Goal: Information Seeking & Learning: Learn about a topic

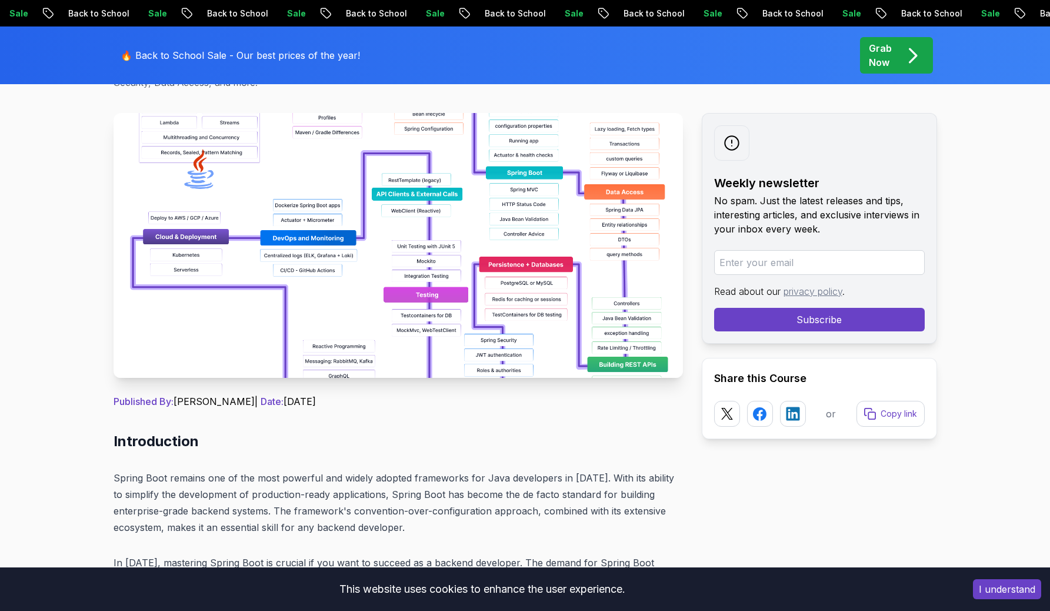
click at [583, 218] on img at bounding box center [399, 245] width 570 height 265
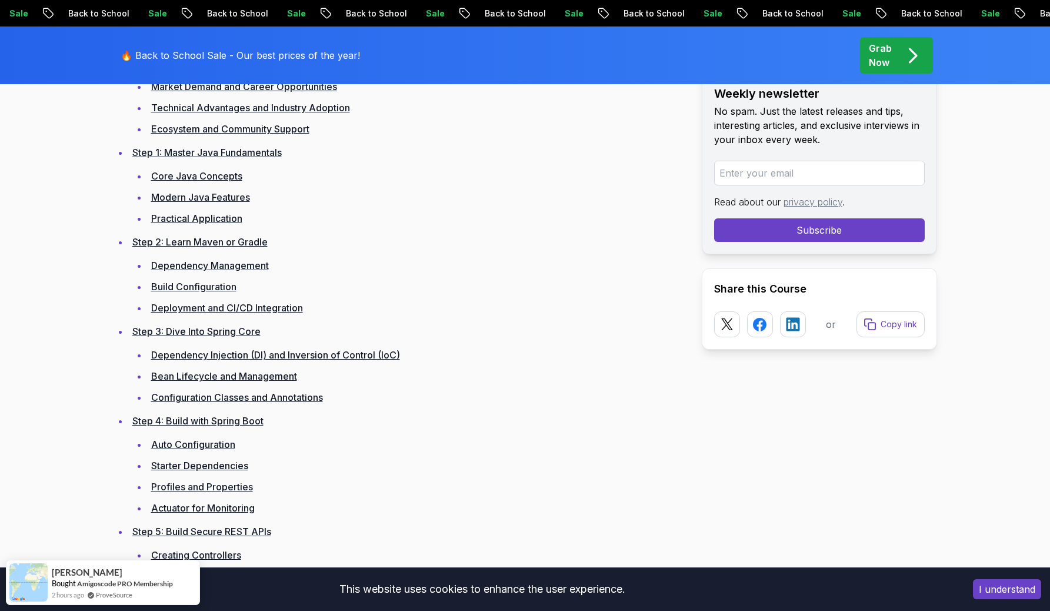
scroll to position [1719, 0]
click at [249, 247] on li "Step 2: Learn Maven or Gradle Dependency Management Build Configuration Deploym…" at bounding box center [406, 274] width 554 height 82
click at [251, 240] on link "Step 2: Learn Maven or Gradle" at bounding box center [199, 241] width 135 height 12
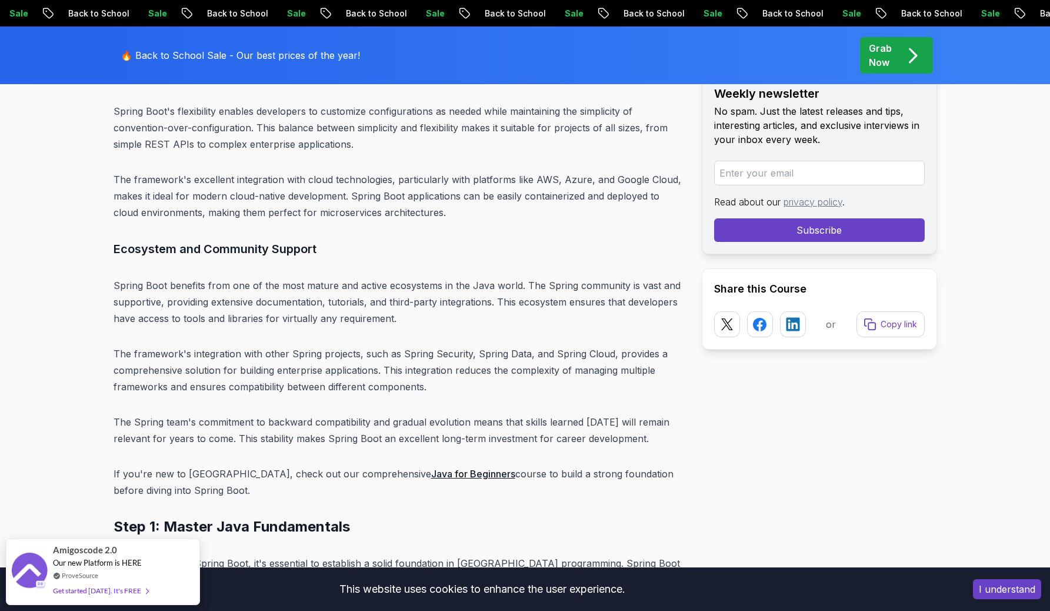
scroll to position [3490, 0]
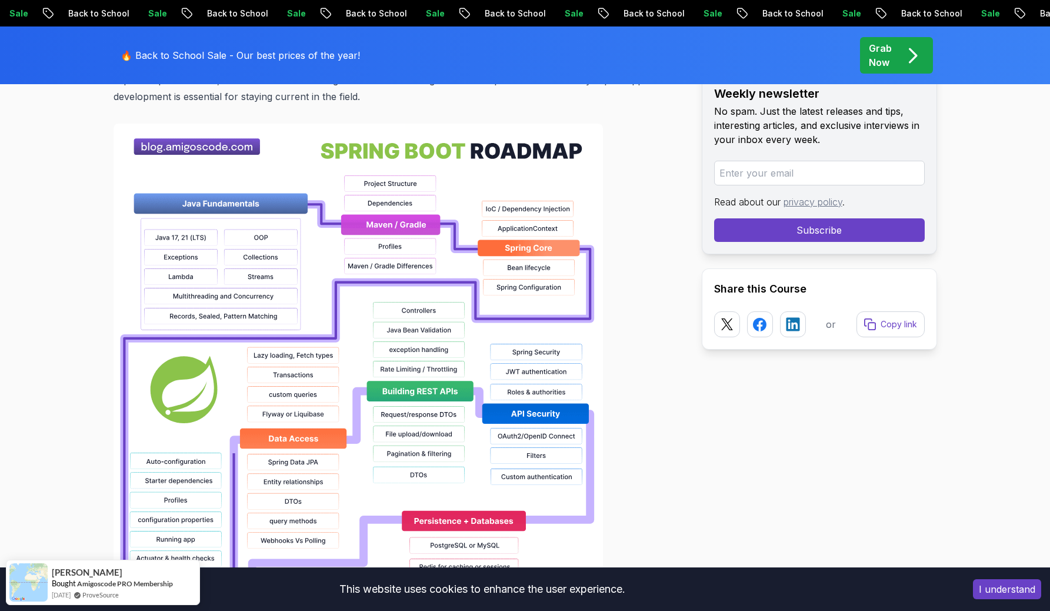
click at [171, 249] on img at bounding box center [359, 500] width 490 height 753
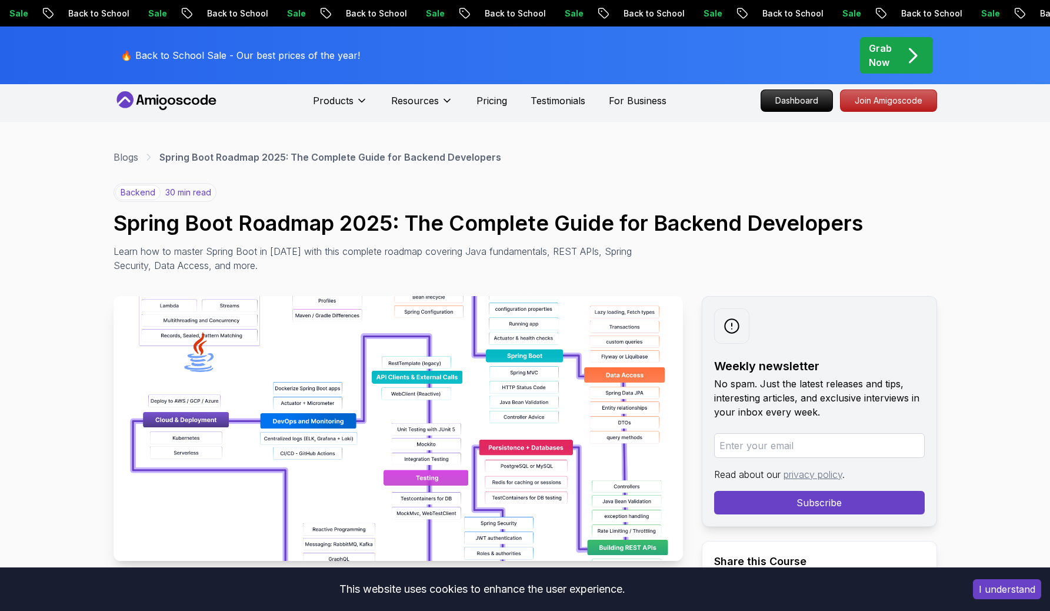
scroll to position [4, 0]
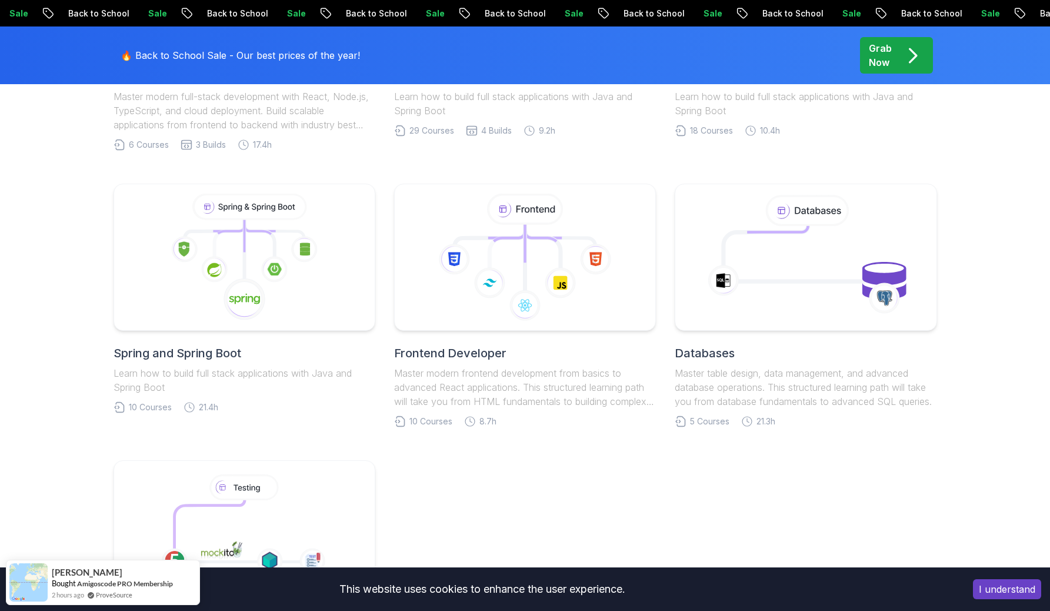
scroll to position [504, 0]
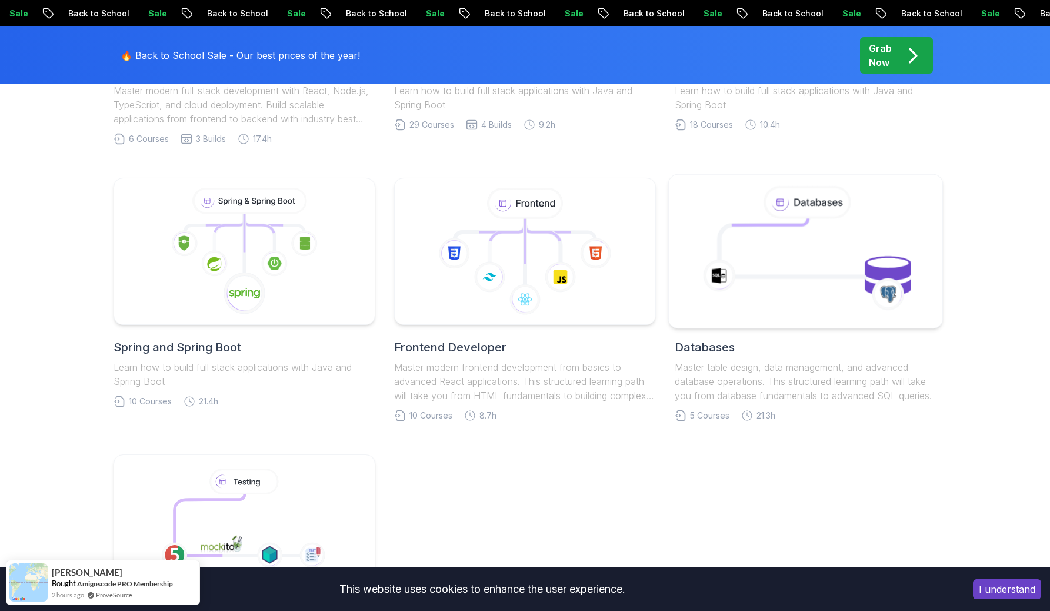
click at [879, 243] on icon at bounding box center [806, 251] width 248 height 134
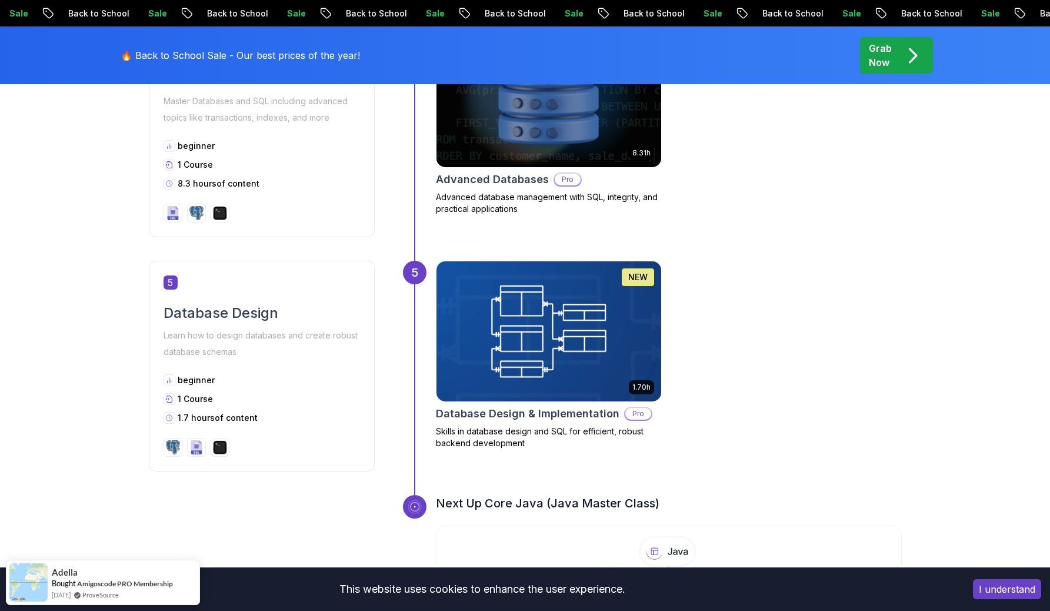
scroll to position [1446, 0]
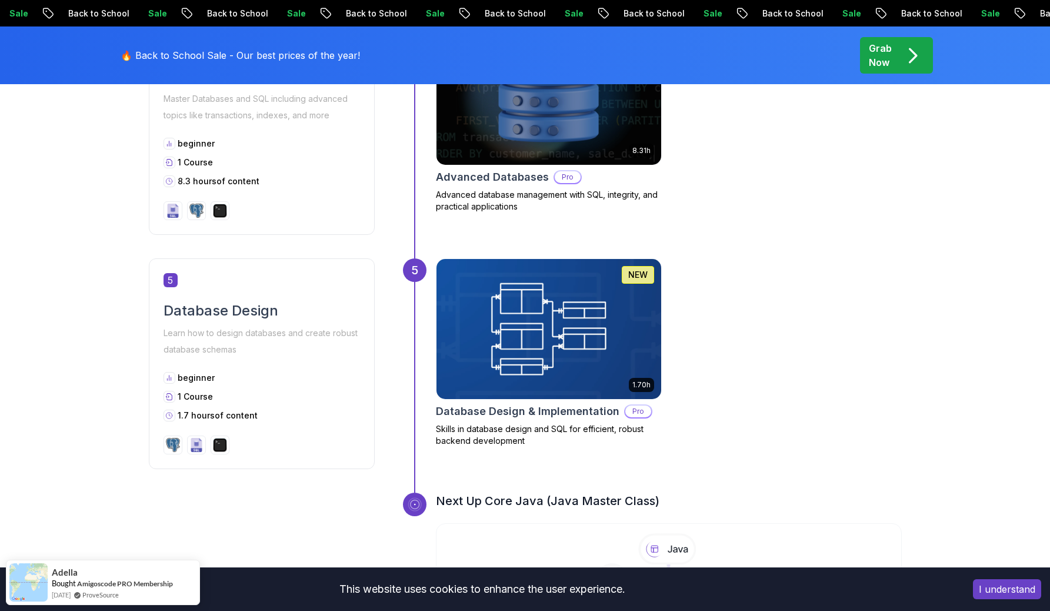
click at [1027, 581] on button "I understand" at bounding box center [1007, 589] width 68 height 20
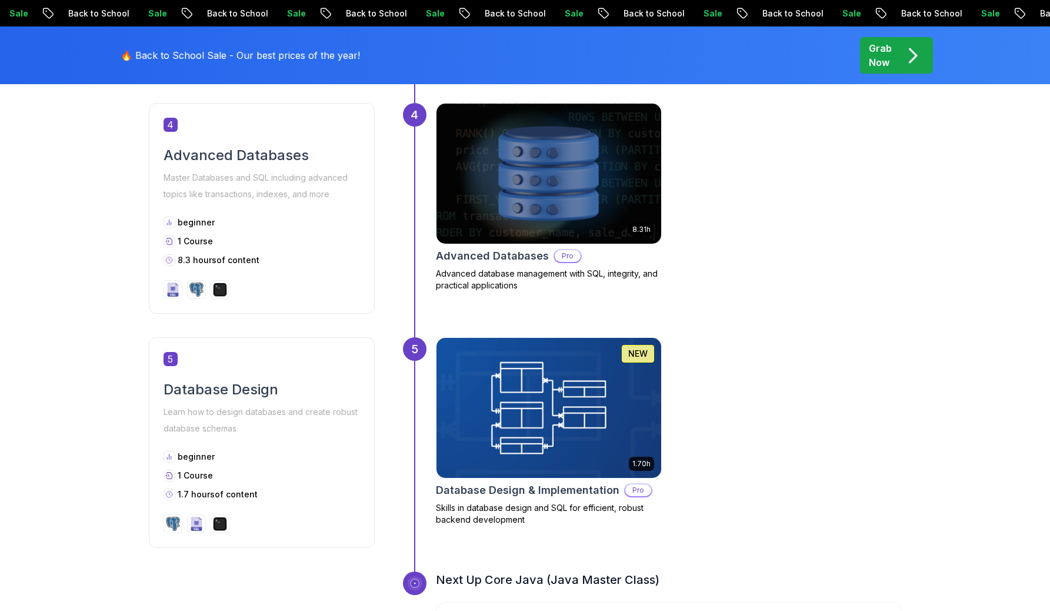
scroll to position [1369, 0]
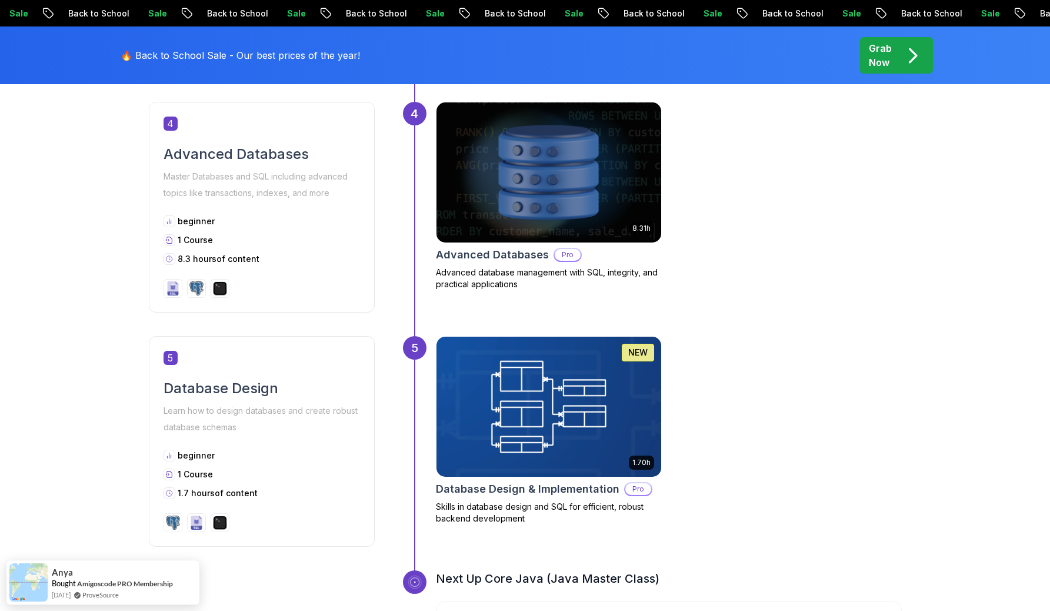
click at [192, 174] on p "Master Databases and SQL including advanced topics like transactions, indexes, …" at bounding box center [262, 184] width 197 height 33
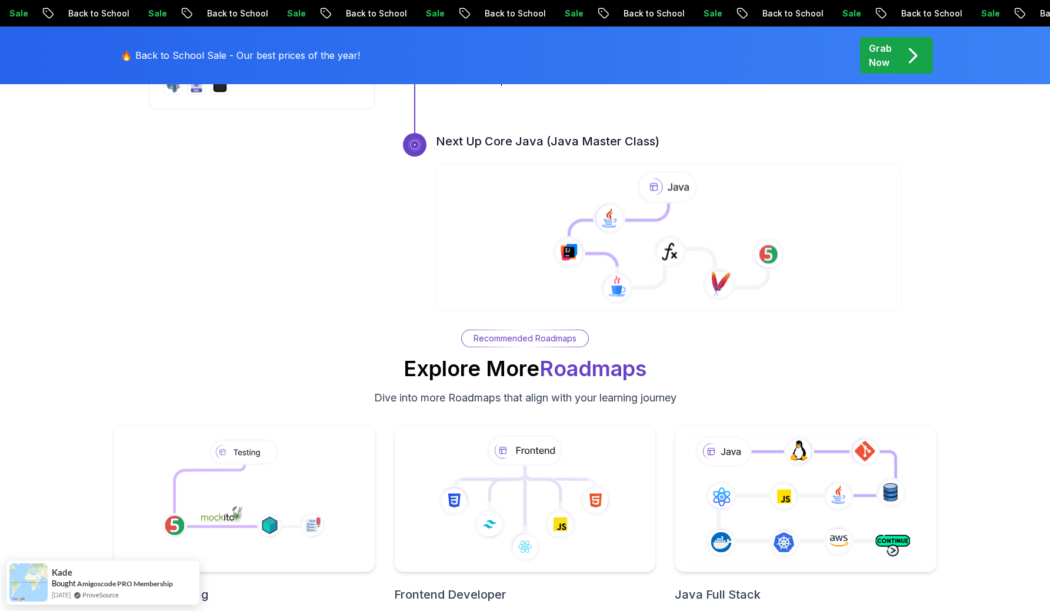
scroll to position [1804, 0]
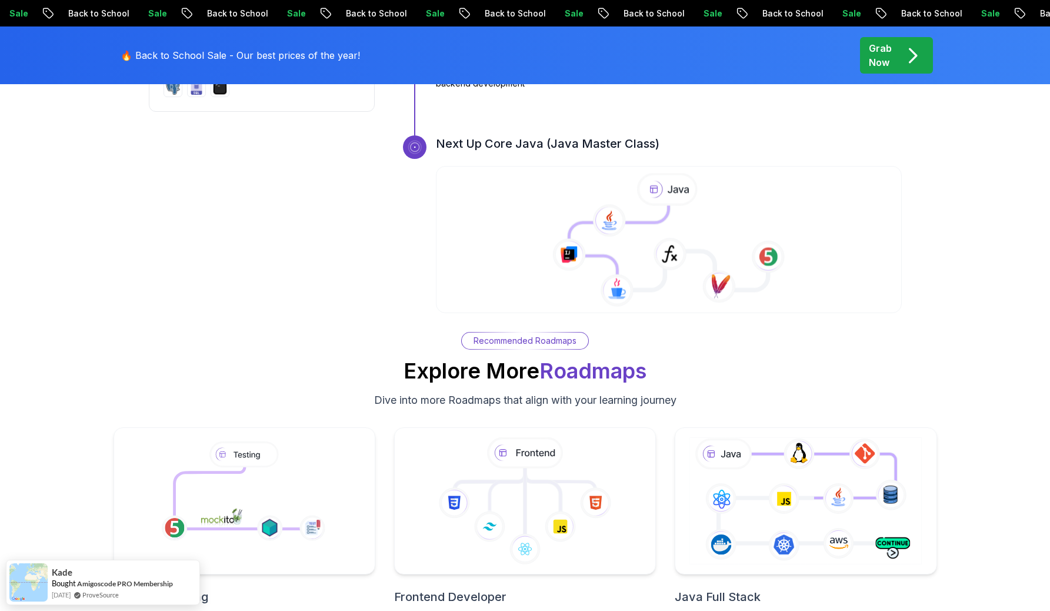
click at [650, 240] on icon at bounding box center [618, 246] width 99 height 82
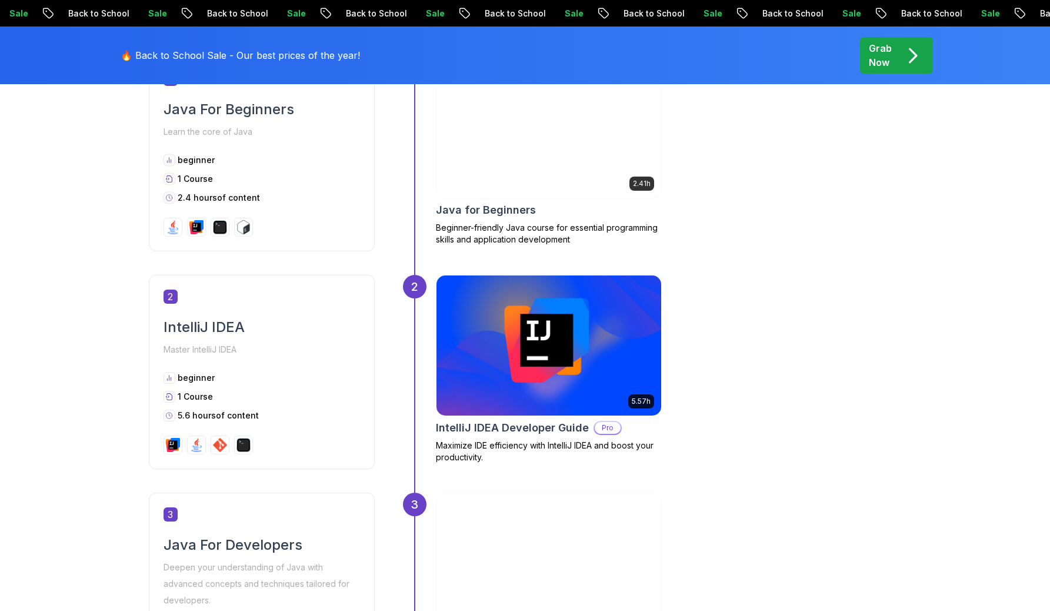
scroll to position [626, 0]
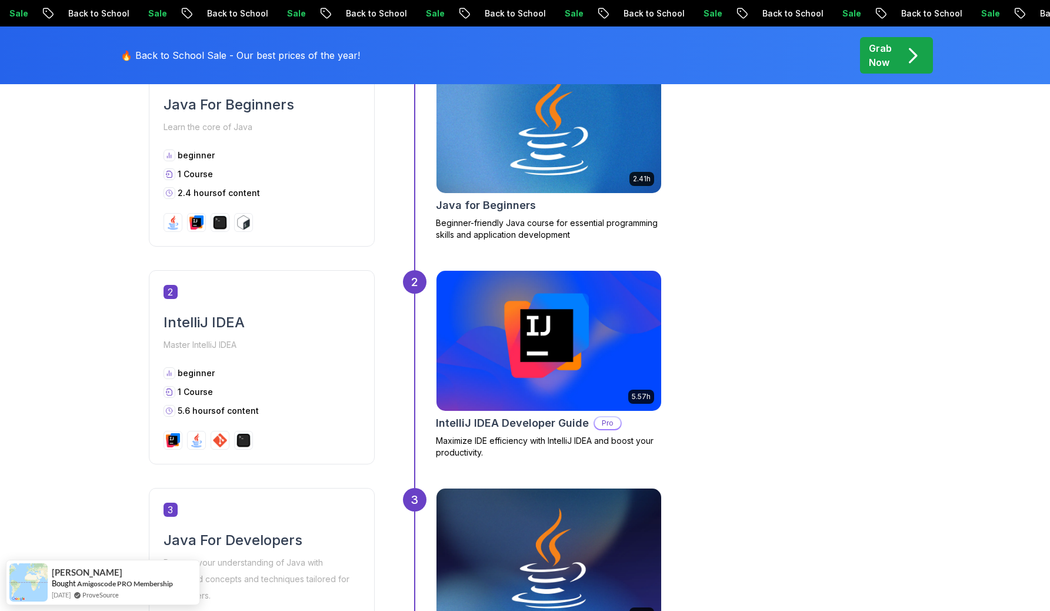
click at [471, 207] on h2 "Java for Beginners" at bounding box center [486, 205] width 100 height 16
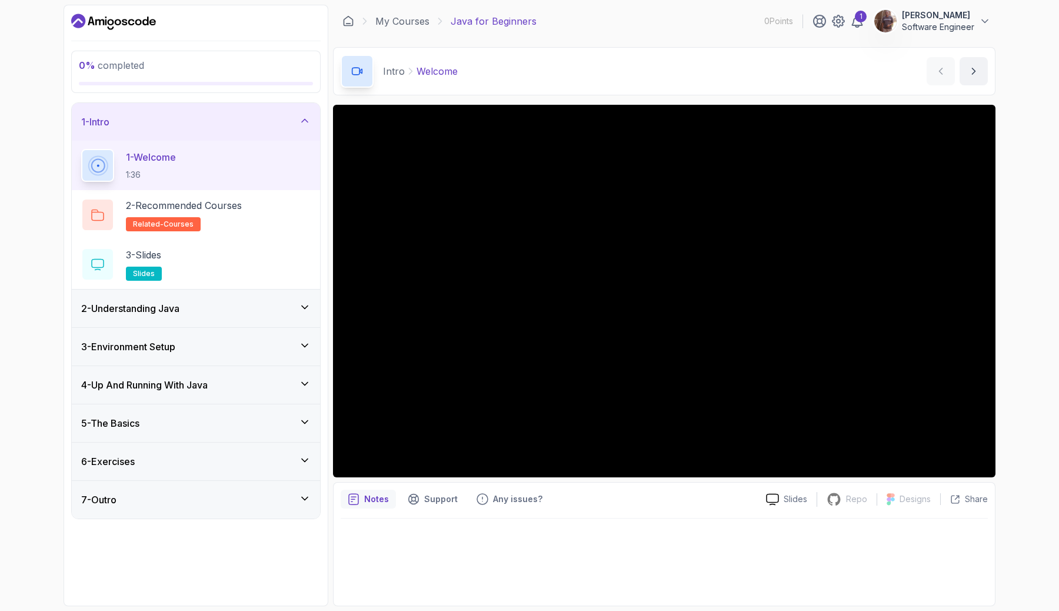
click at [291, 381] on div "4 - Up And Running With Java" at bounding box center [195, 385] width 229 height 14
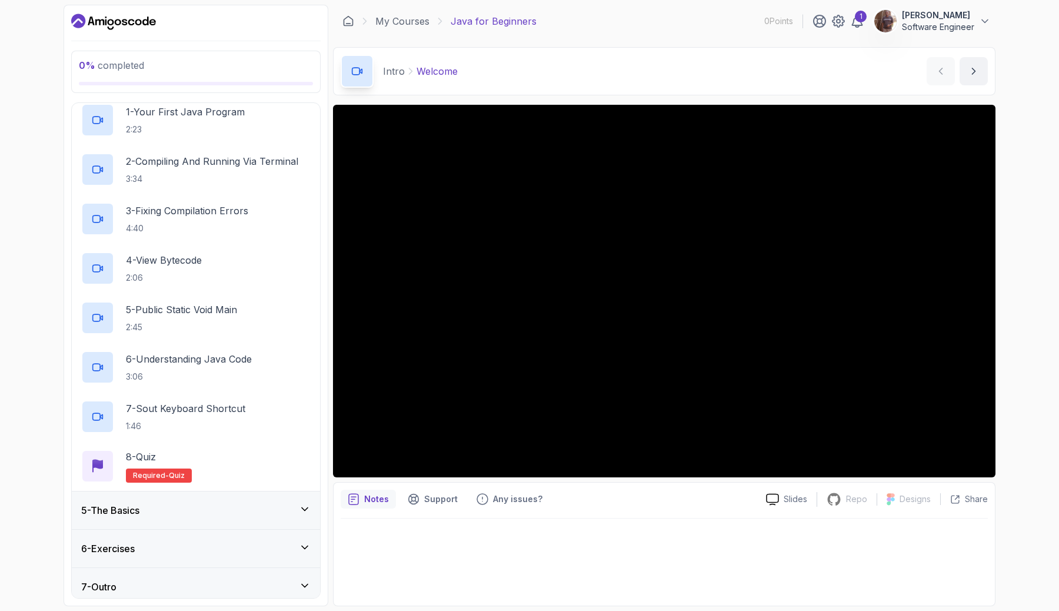
scroll to position [167, 0]
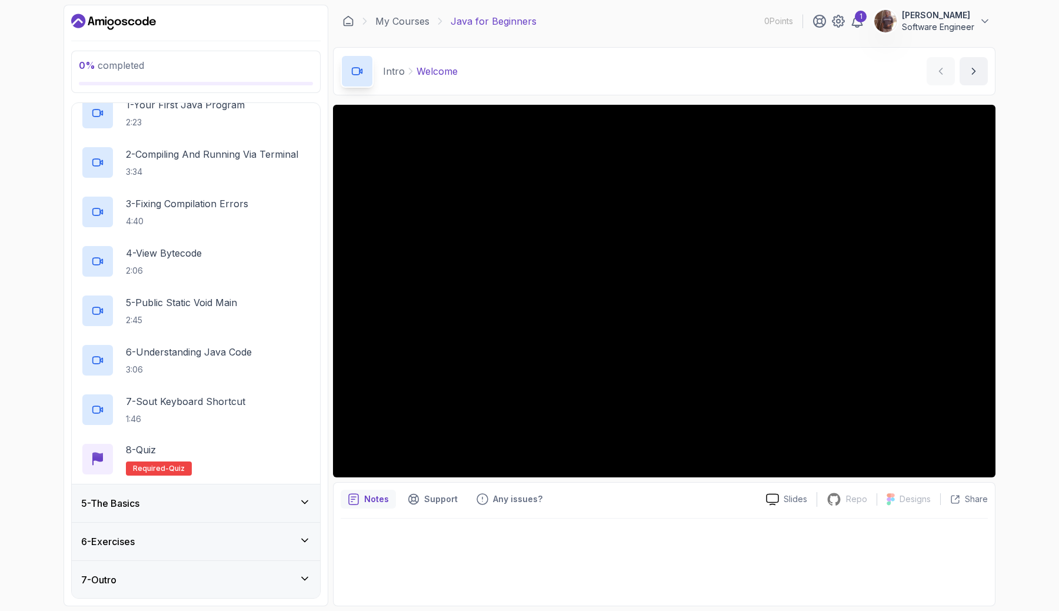
click at [311, 498] on div "5 - The Basics" at bounding box center [196, 503] width 248 height 38
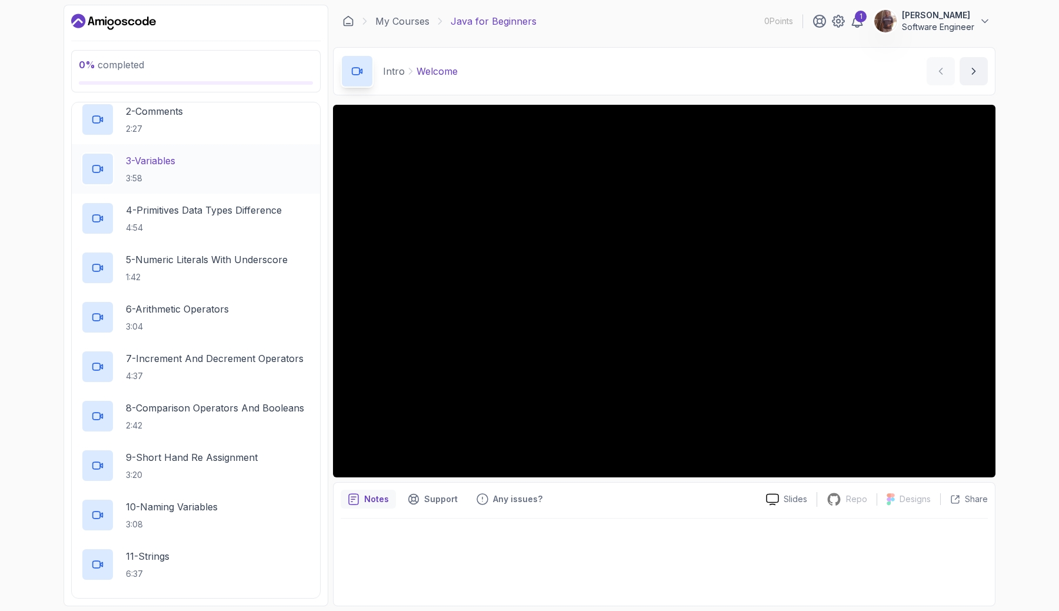
scroll to position [249, 0]
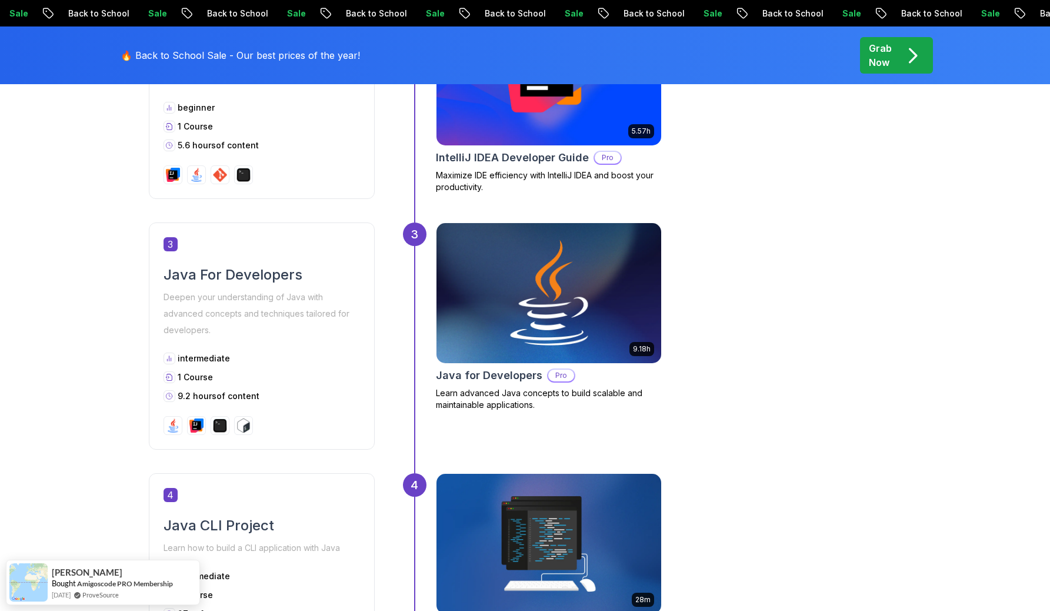
scroll to position [893, 0]
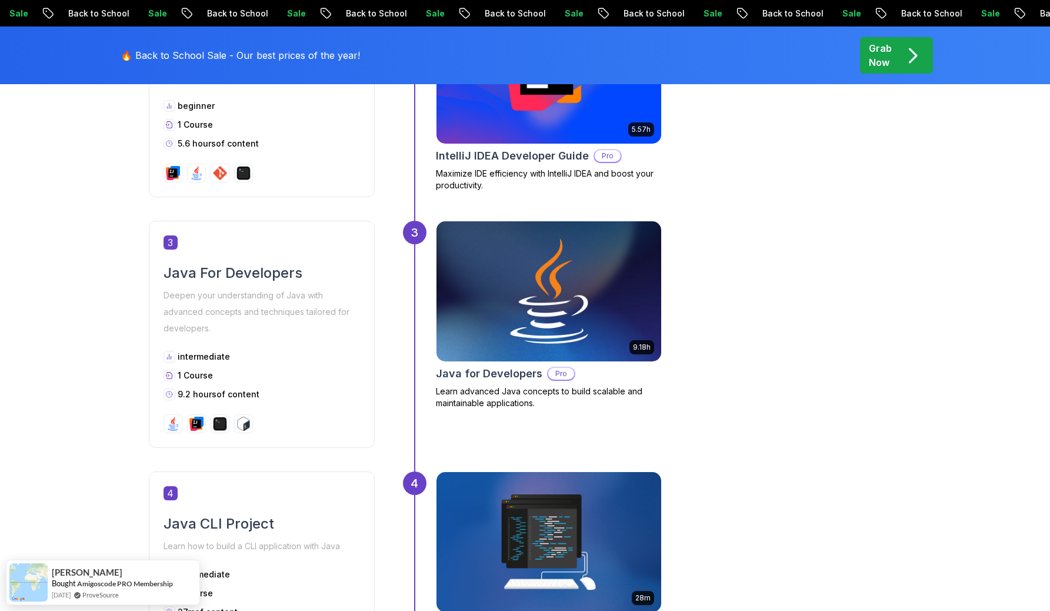
click at [480, 374] on h2 "Java for Developers" at bounding box center [489, 373] width 107 height 16
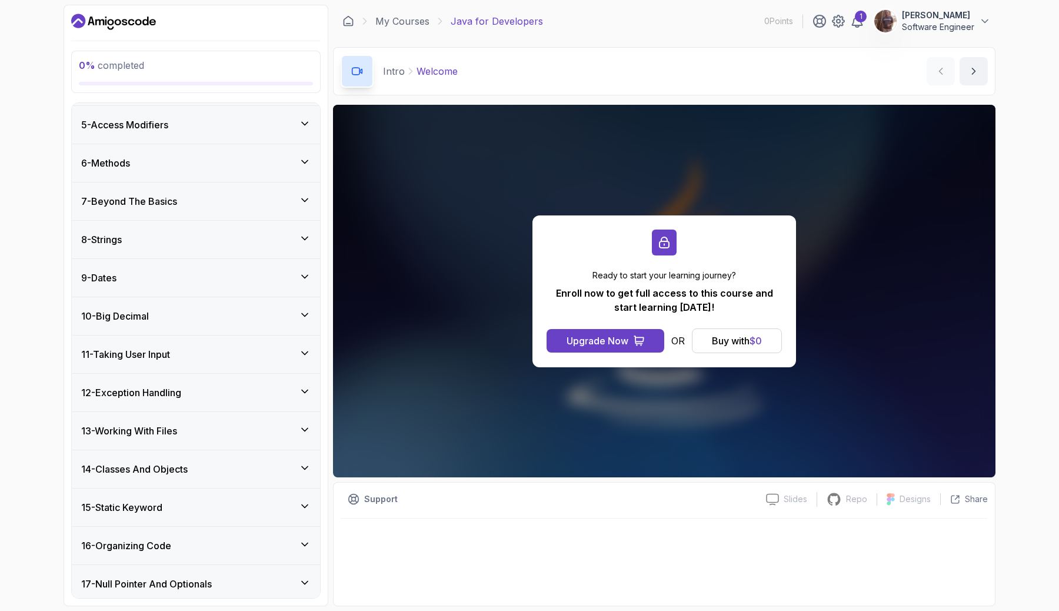
scroll to position [261, 0]
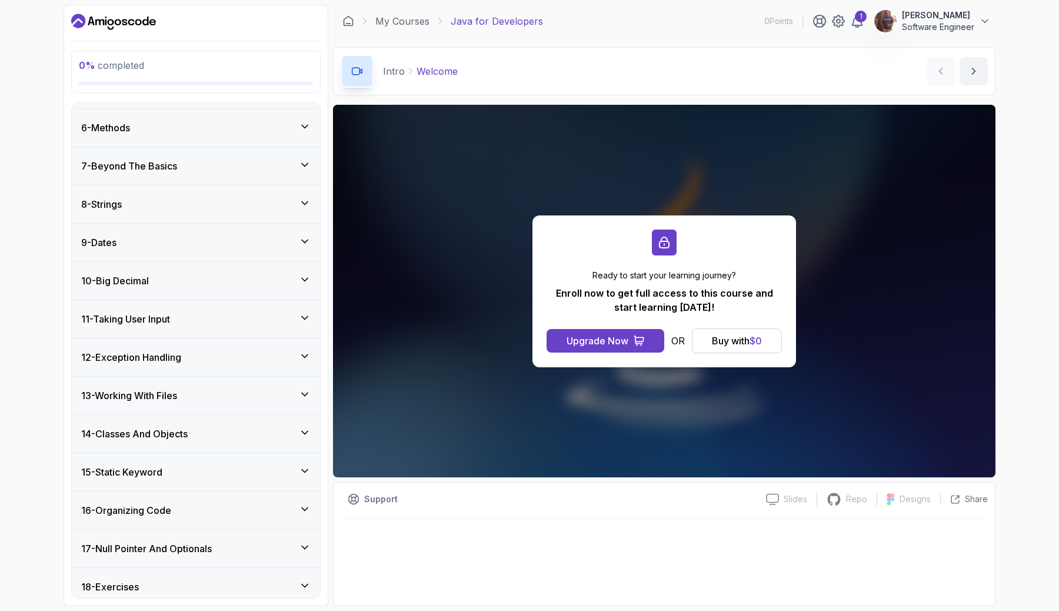
click at [296, 272] on div "10 - Big Decimal" at bounding box center [196, 281] width 248 height 38
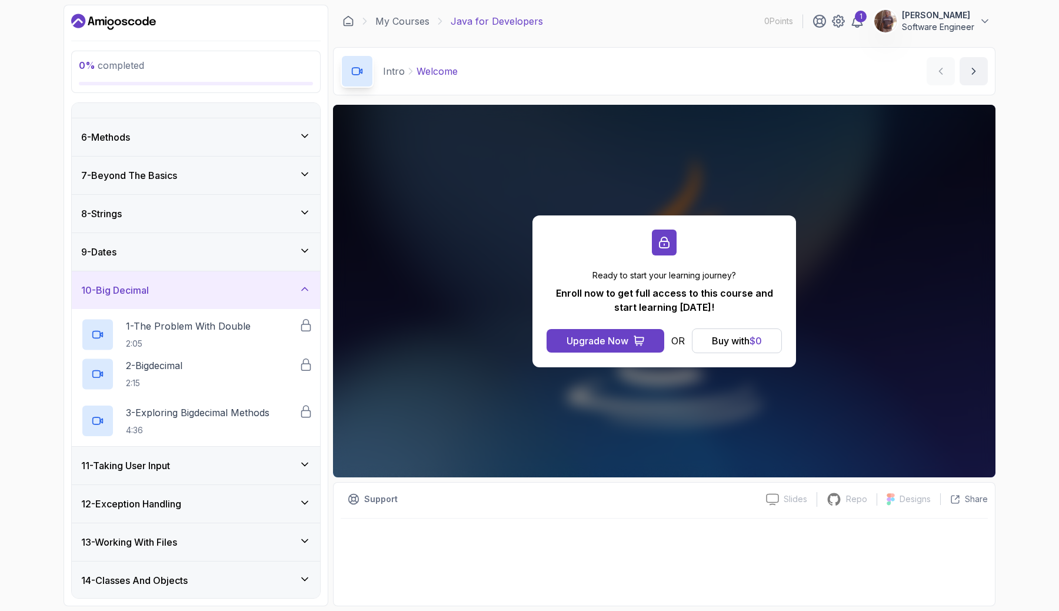
scroll to position [185, 0]
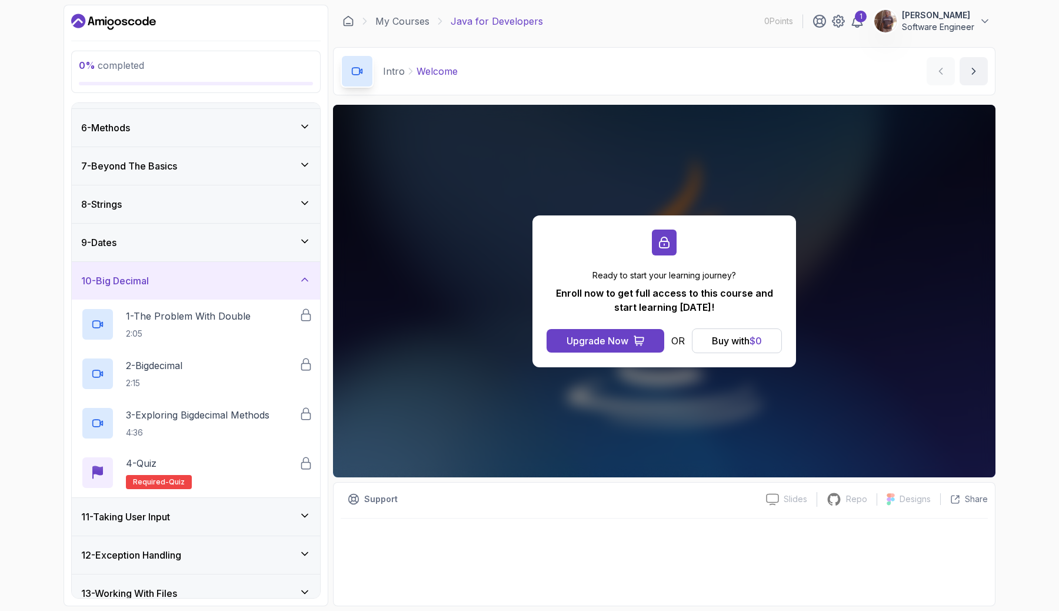
click at [304, 278] on icon at bounding box center [305, 279] width 6 height 3
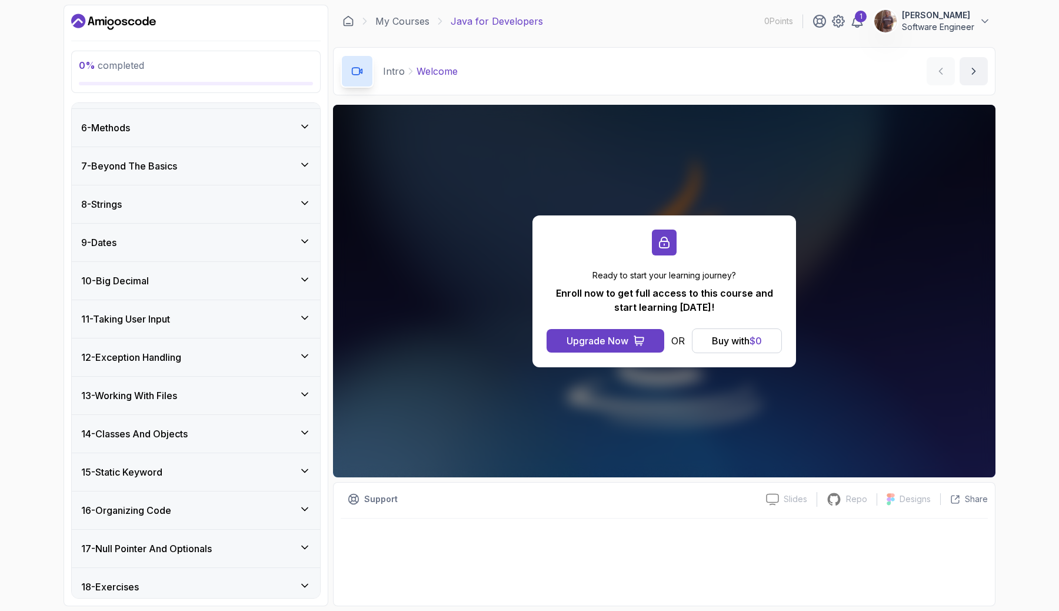
click at [299, 245] on icon at bounding box center [305, 241] width 12 height 12
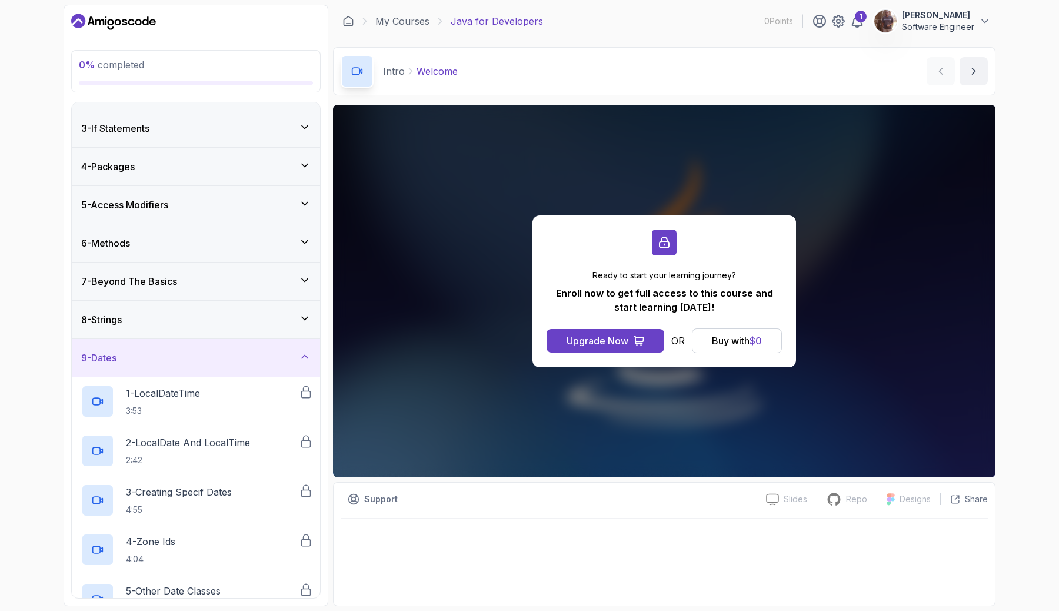
scroll to position [69, 0]
click at [295, 270] on div "7 - Beyond The Basics" at bounding box center [196, 282] width 248 height 38
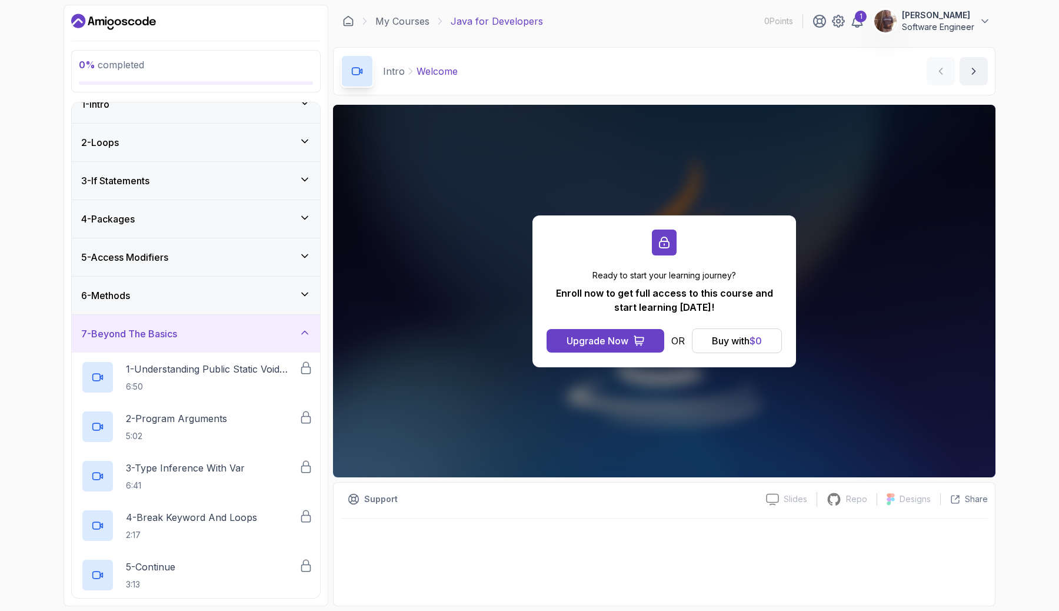
scroll to position [0, 0]
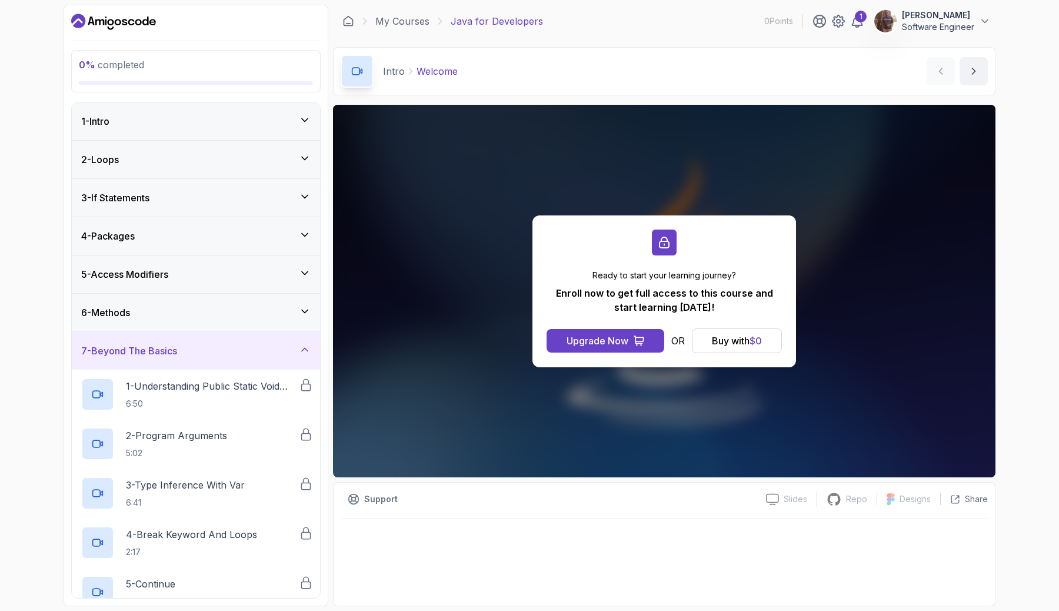
click at [298, 167] on div "2 - Loops" at bounding box center [195, 159] width 229 height 14
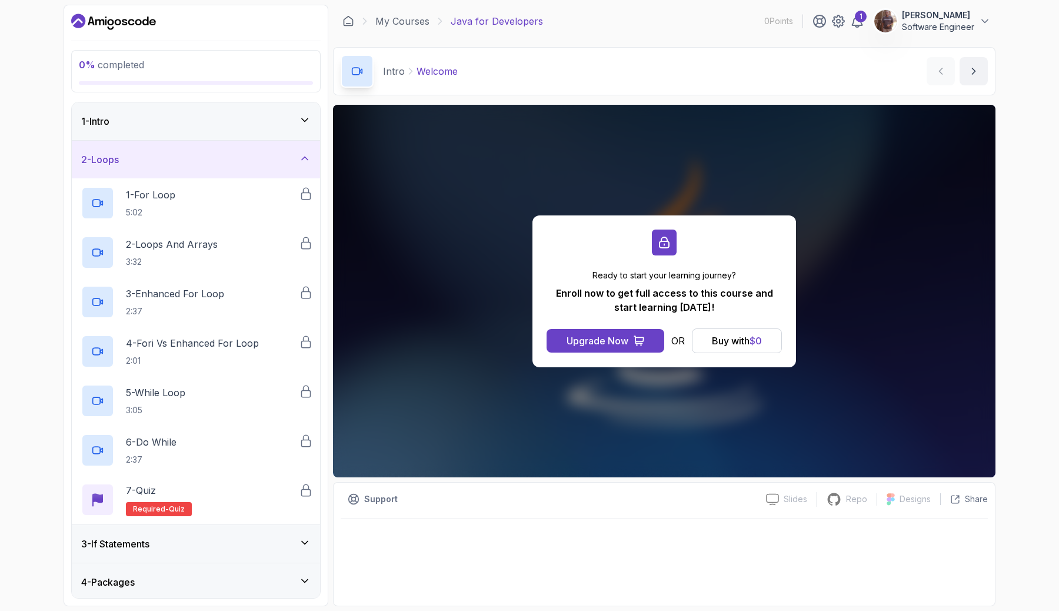
click at [299, 164] on icon at bounding box center [305, 158] width 12 height 12
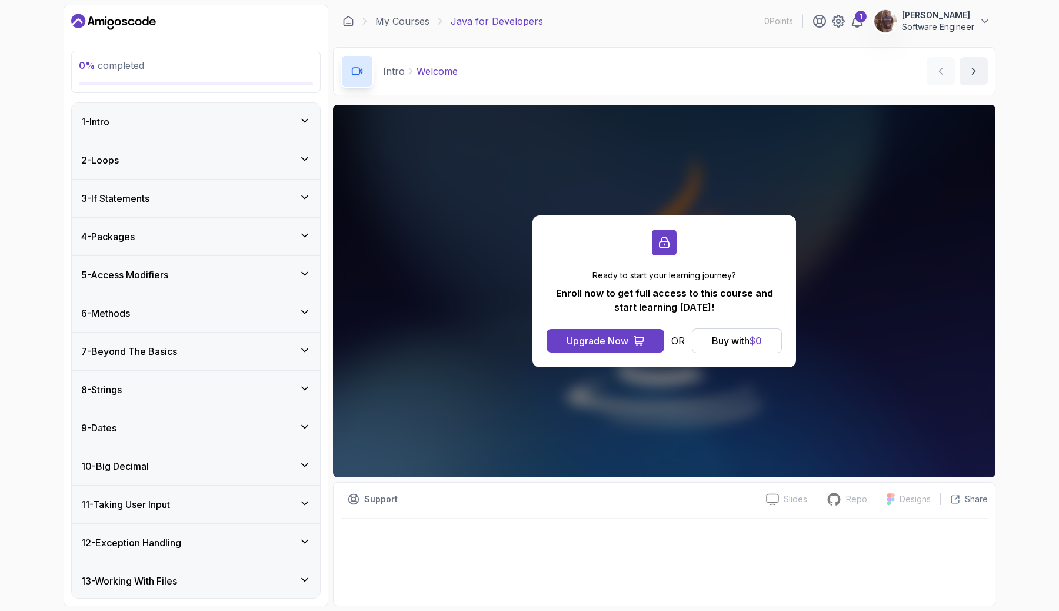
click at [292, 128] on div "1 - Intro" at bounding box center [195, 122] width 229 height 14
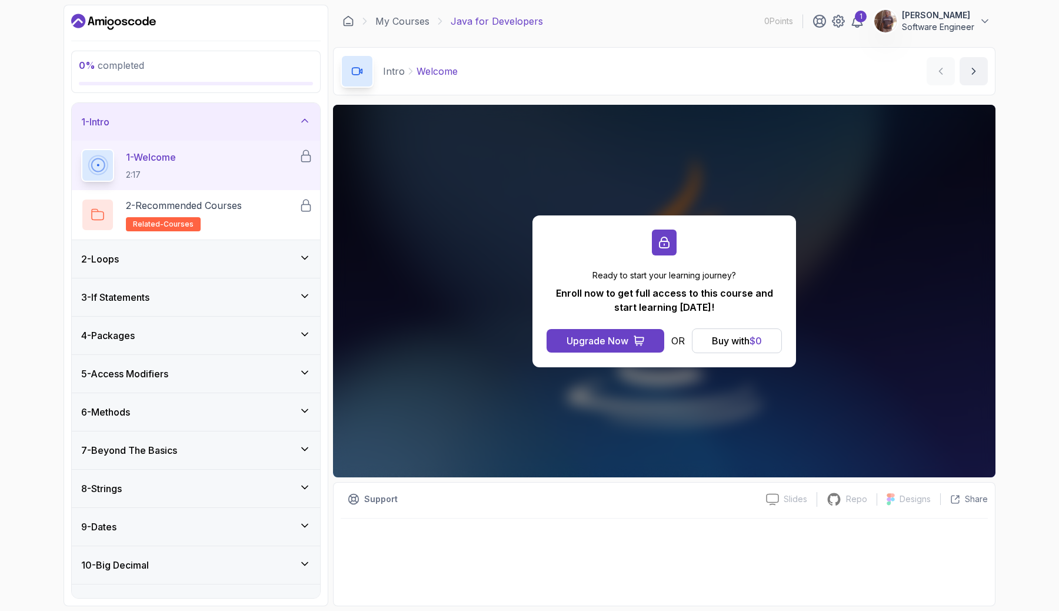
click at [292, 128] on div "1 - Intro" at bounding box center [195, 122] width 229 height 14
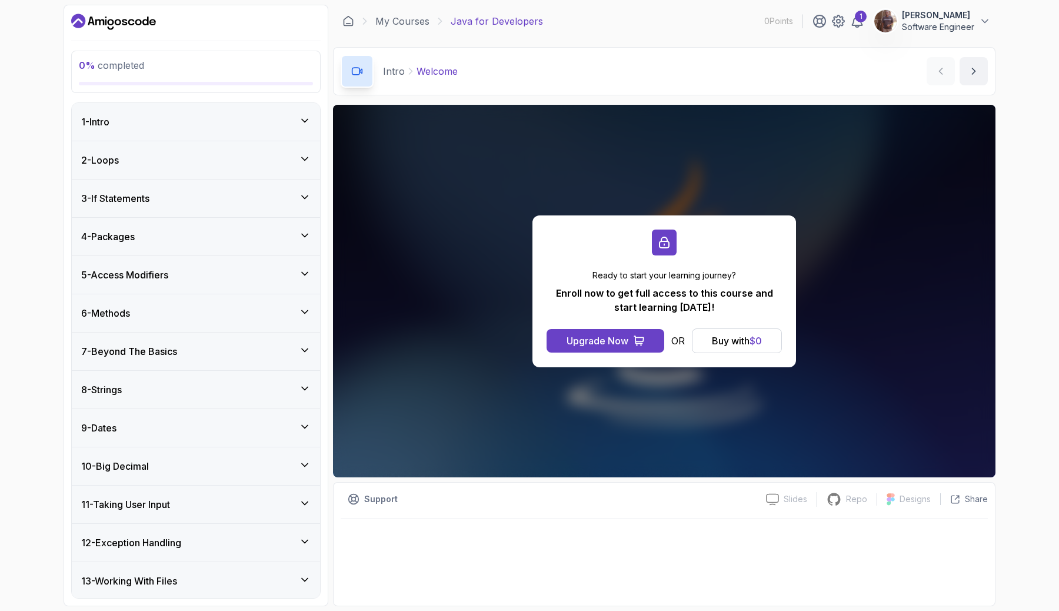
click at [292, 128] on div "1 - Intro" at bounding box center [195, 122] width 229 height 14
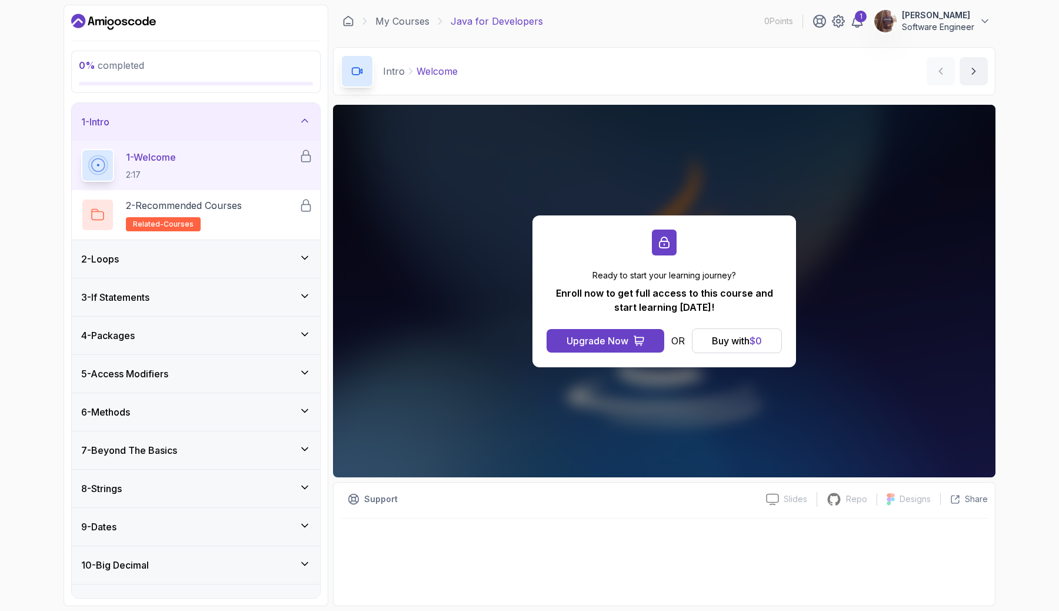
click at [292, 129] on div "1 - Intro" at bounding box center [196, 122] width 248 height 38
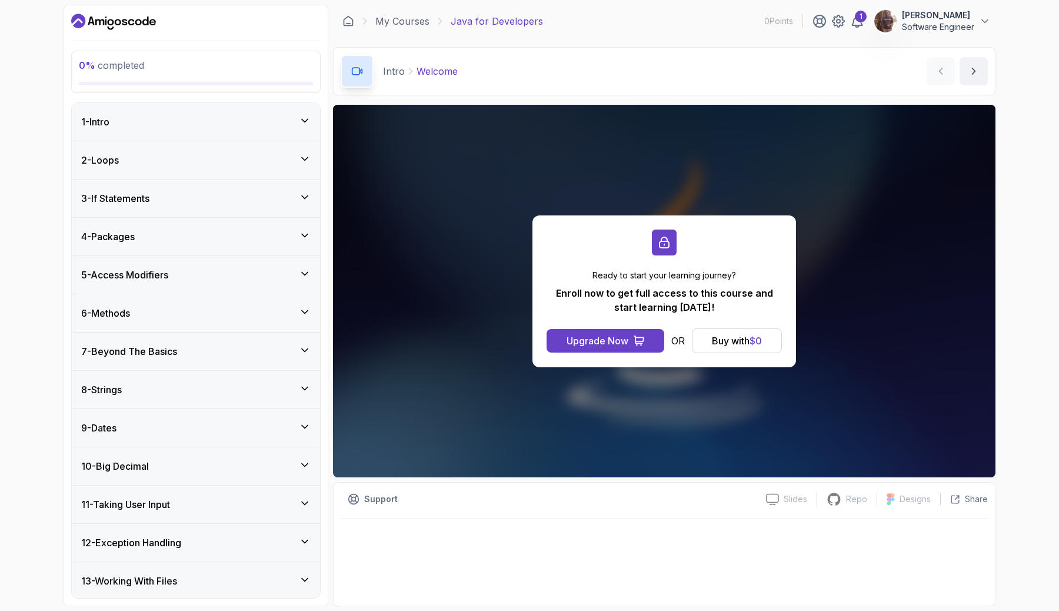
click at [292, 129] on div "1 - Intro" at bounding box center [196, 122] width 248 height 38
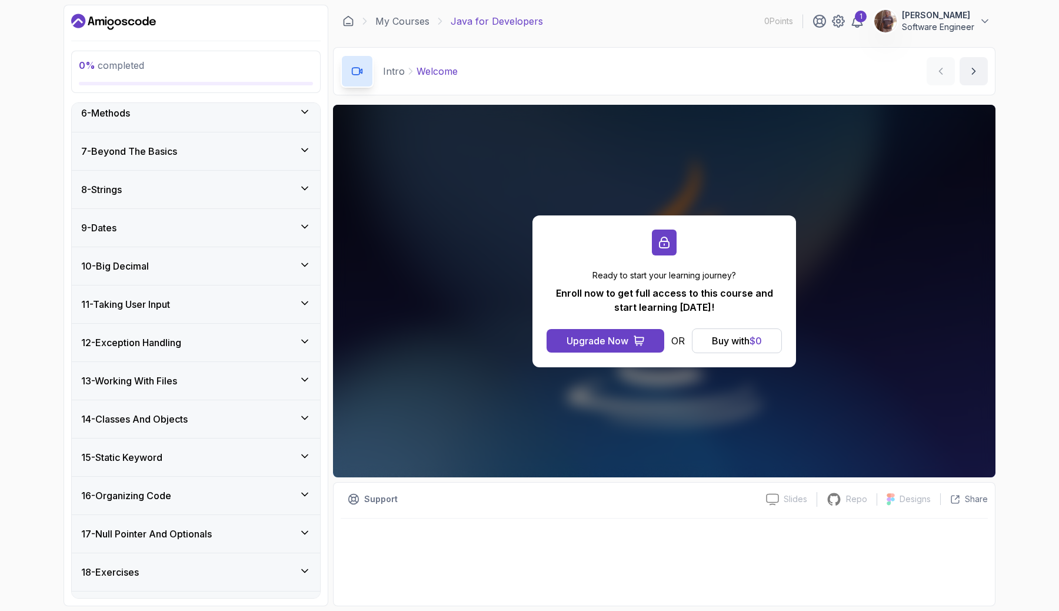
scroll to position [330, 0]
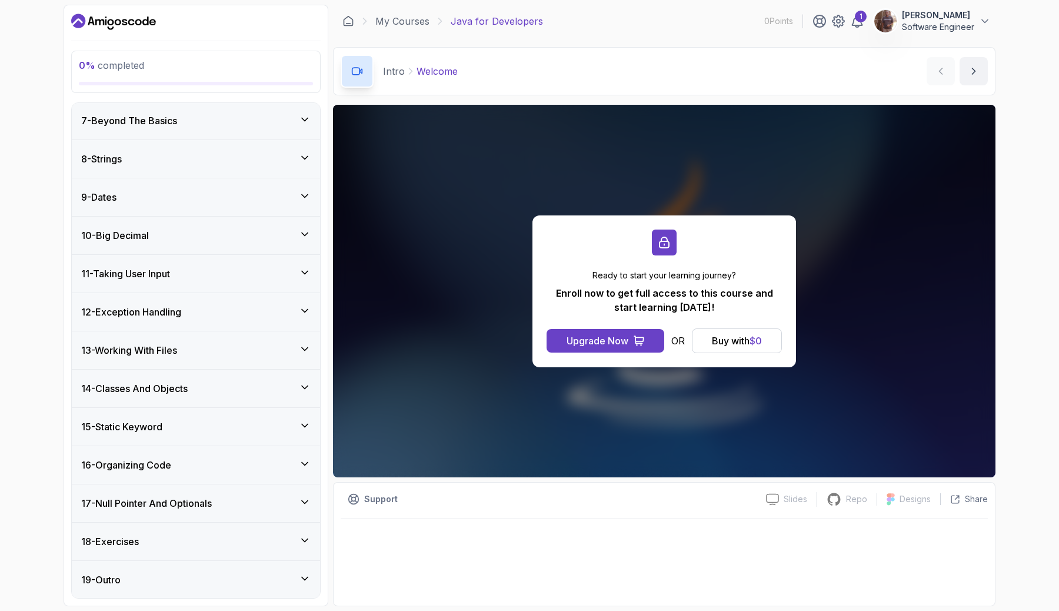
click at [292, 351] on div "13 - Working With Files" at bounding box center [195, 350] width 229 height 14
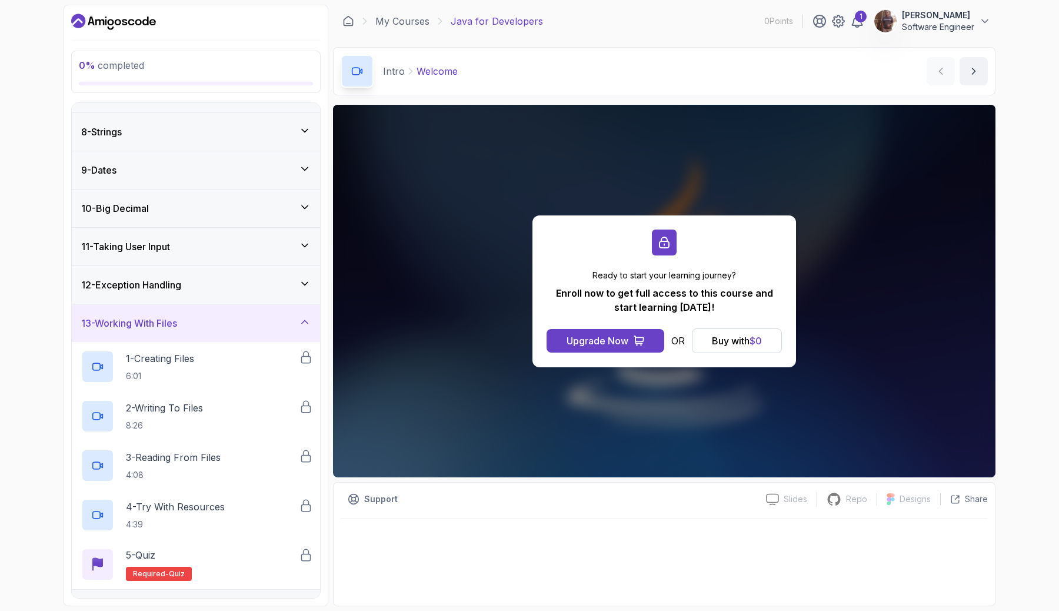
scroll to position [256, 0]
click at [290, 320] on div "13 - Working With Files" at bounding box center [195, 325] width 229 height 14
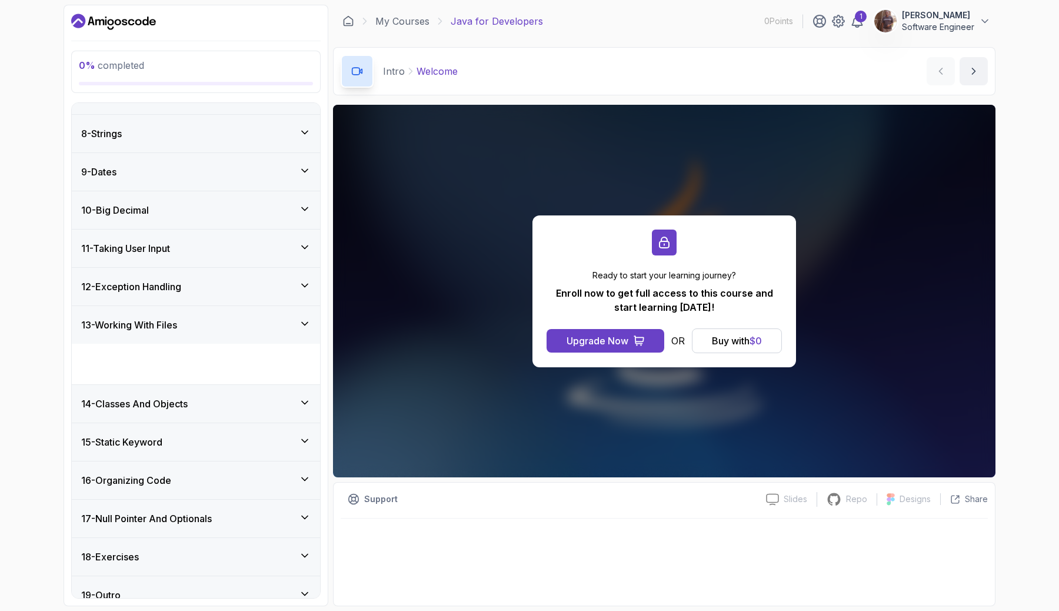
scroll to position [231, 0]
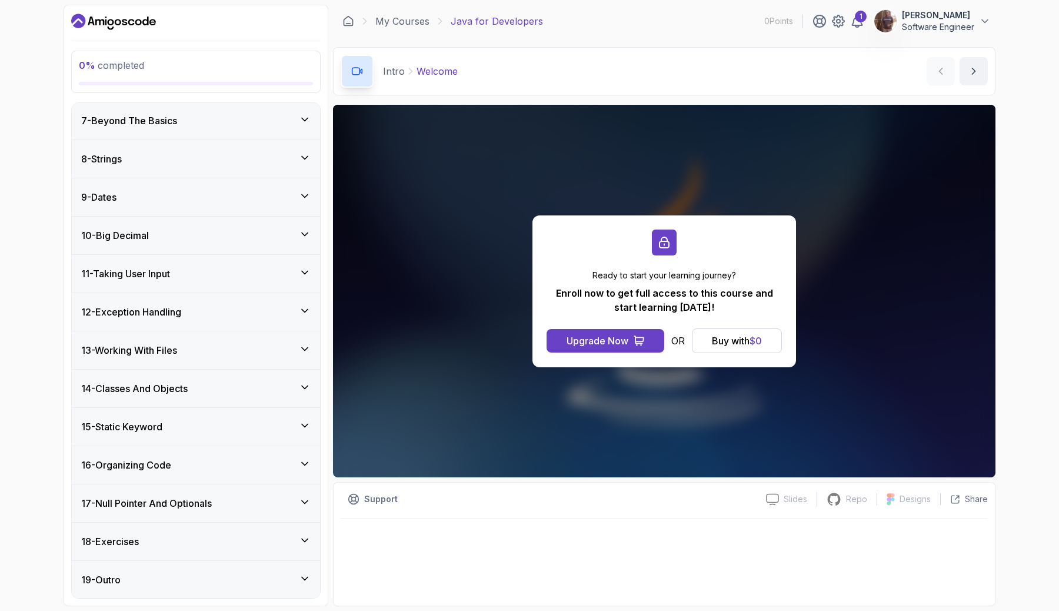
click at [275, 386] on div "14 - Classes And Objects" at bounding box center [195, 388] width 229 height 14
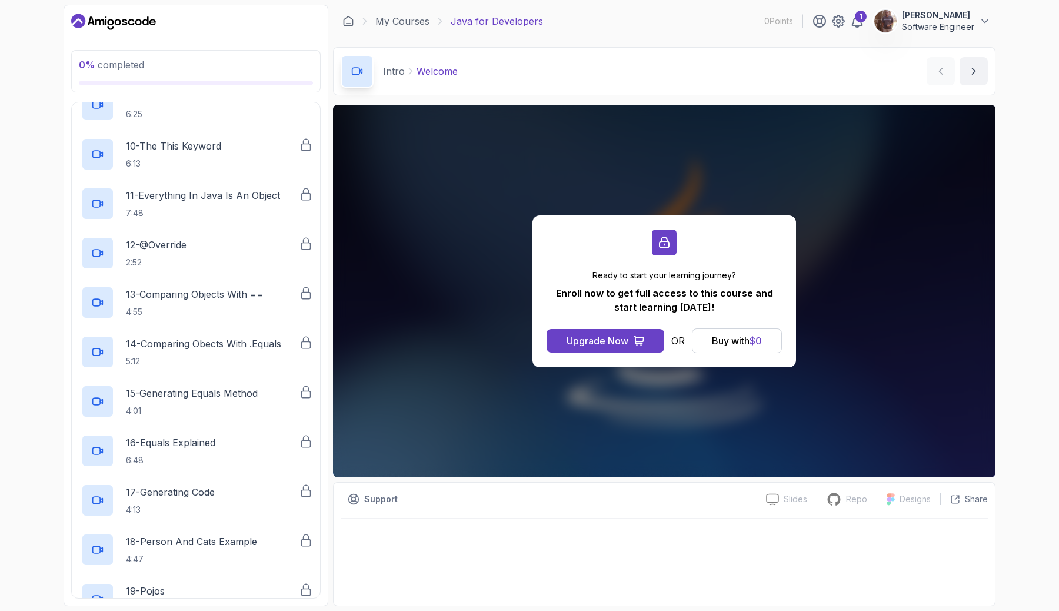
scroll to position [953, 0]
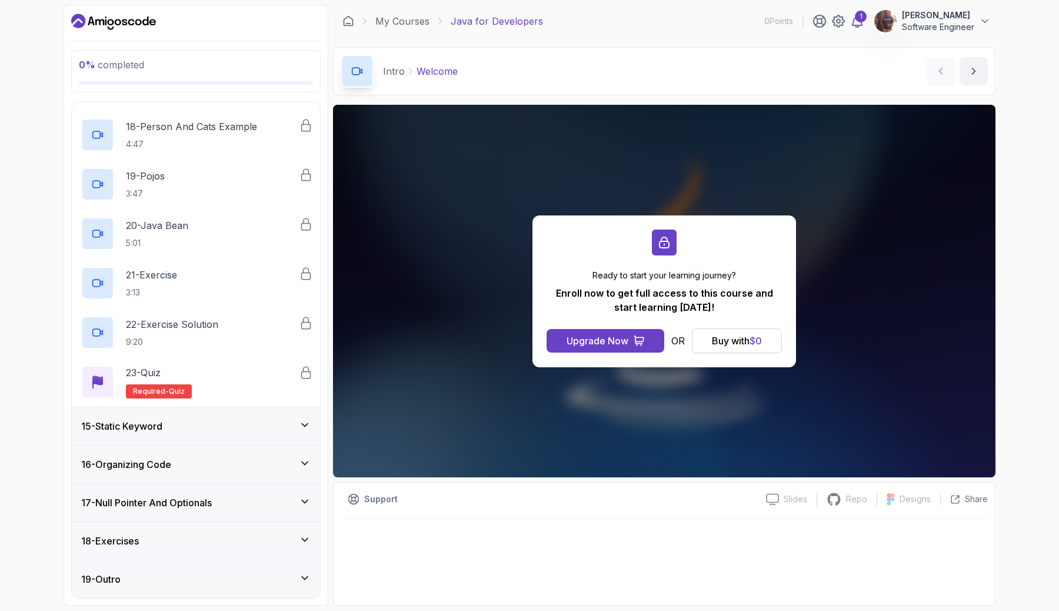
click at [264, 424] on div "15 - Static Keyword" at bounding box center [195, 426] width 229 height 14
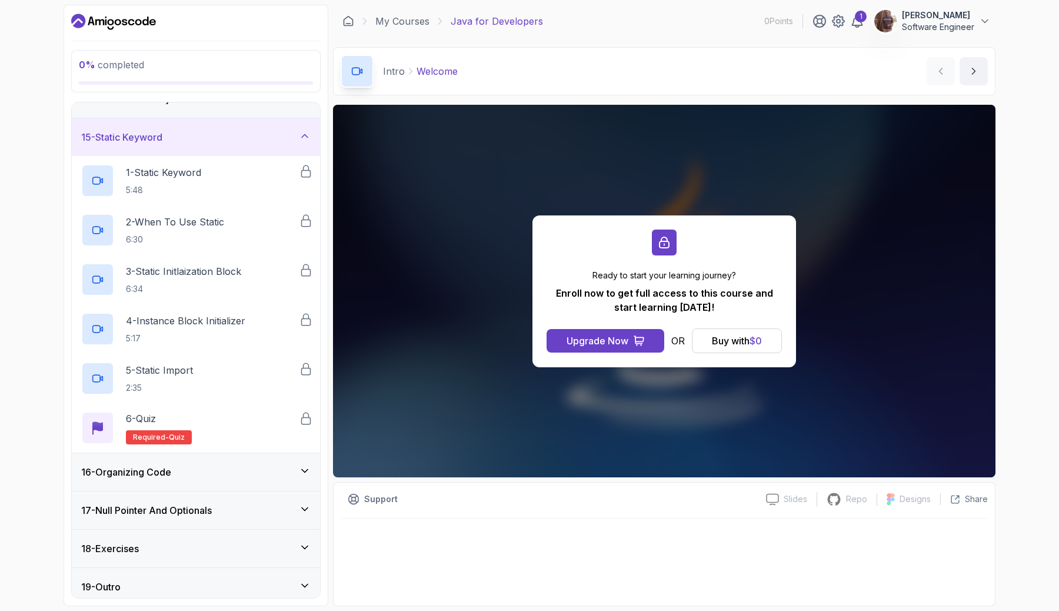
scroll to position [527, 0]
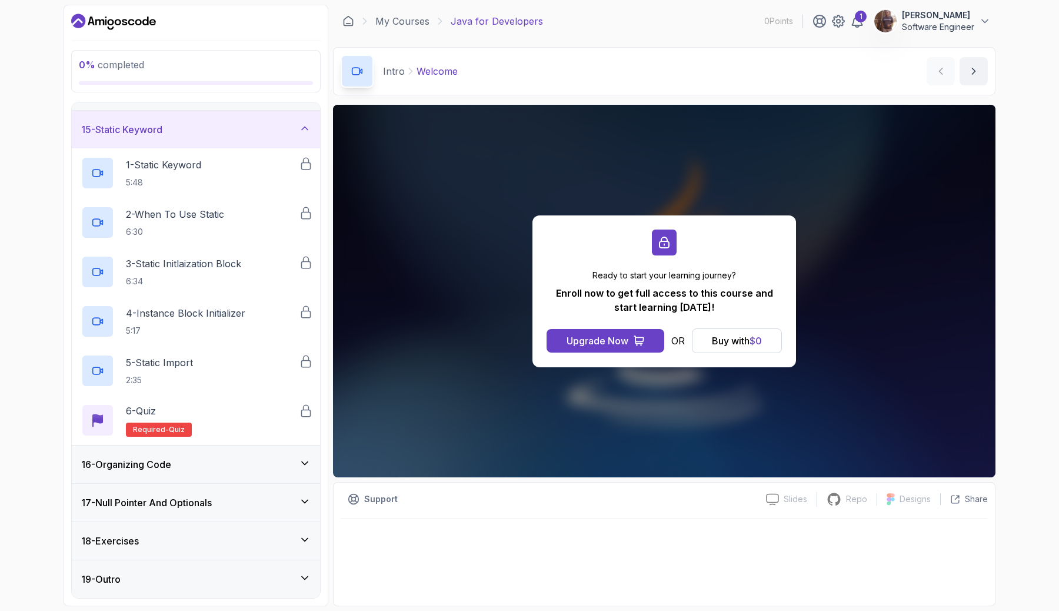
click at [253, 465] on div "16 - Organizing Code" at bounding box center [195, 464] width 229 height 14
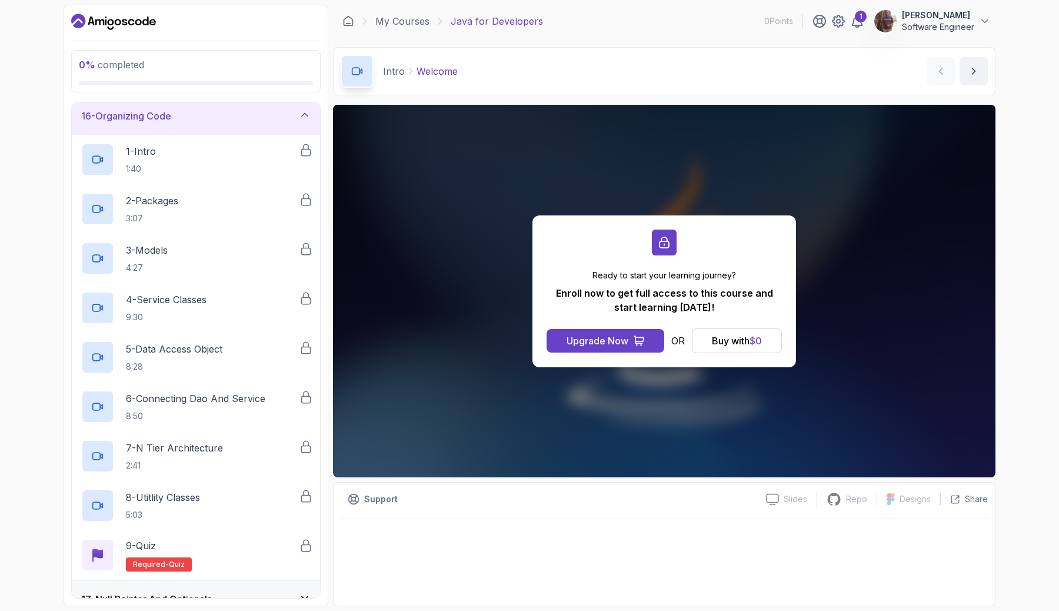
scroll to position [582, 0]
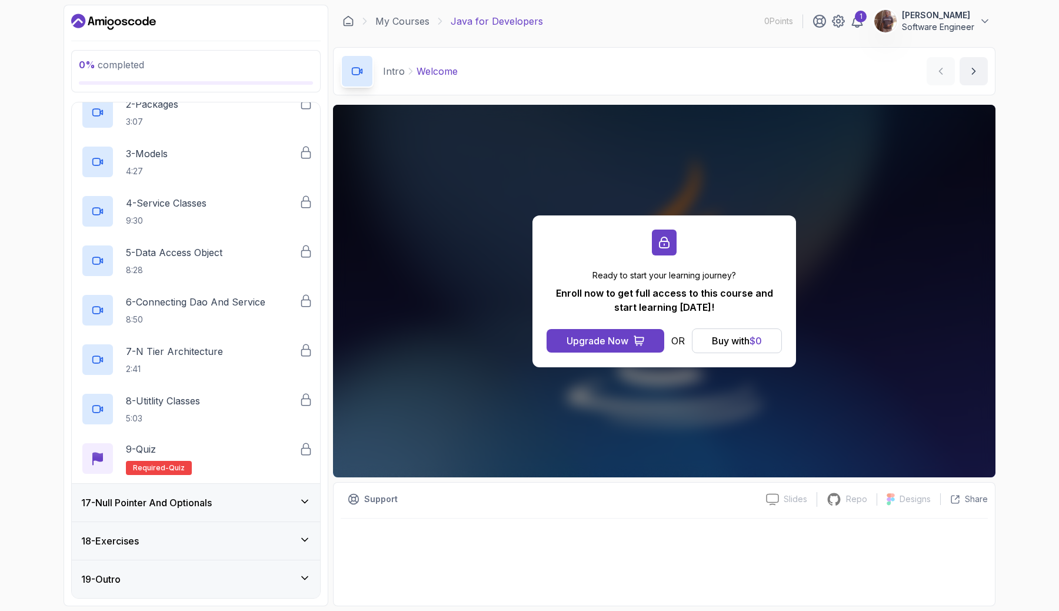
click at [253, 498] on div "17 - Null Pointer And Optionals" at bounding box center [195, 502] width 229 height 14
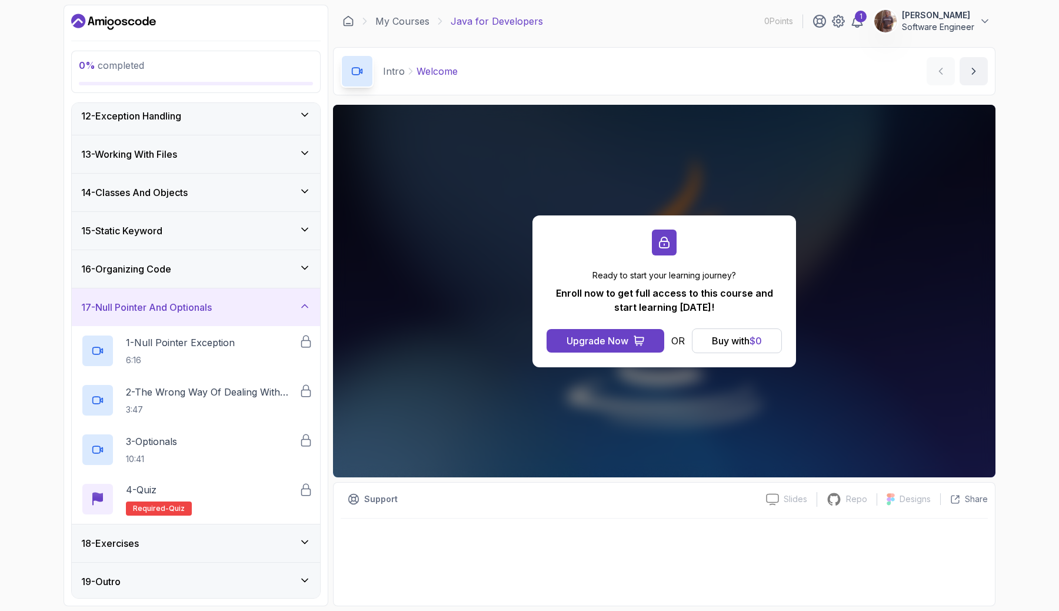
scroll to position [428, 0]
click at [242, 544] on div "18 - Exercises" at bounding box center [195, 541] width 229 height 14
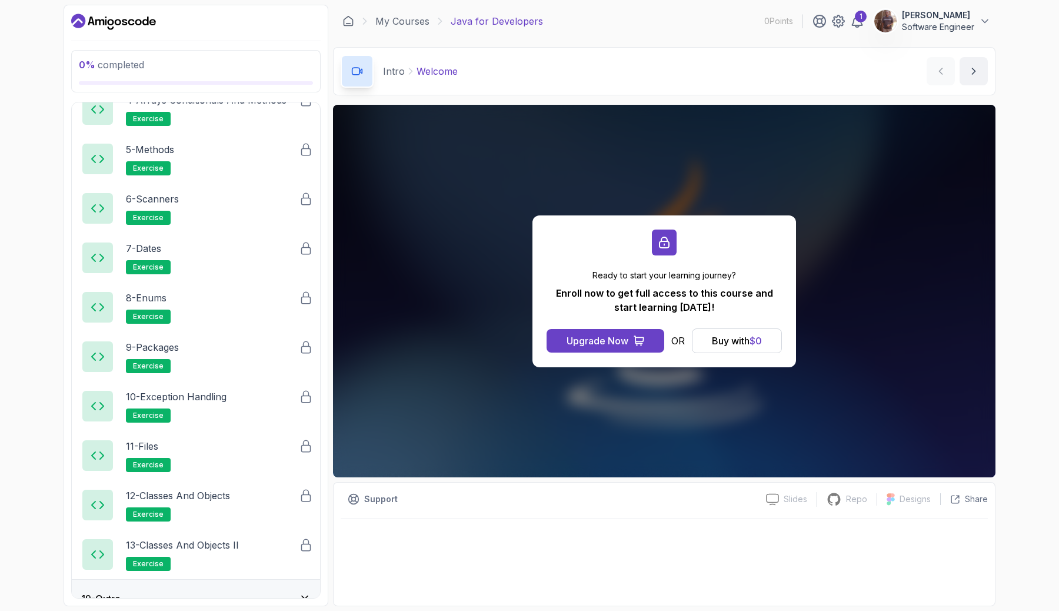
scroll to position [873, 0]
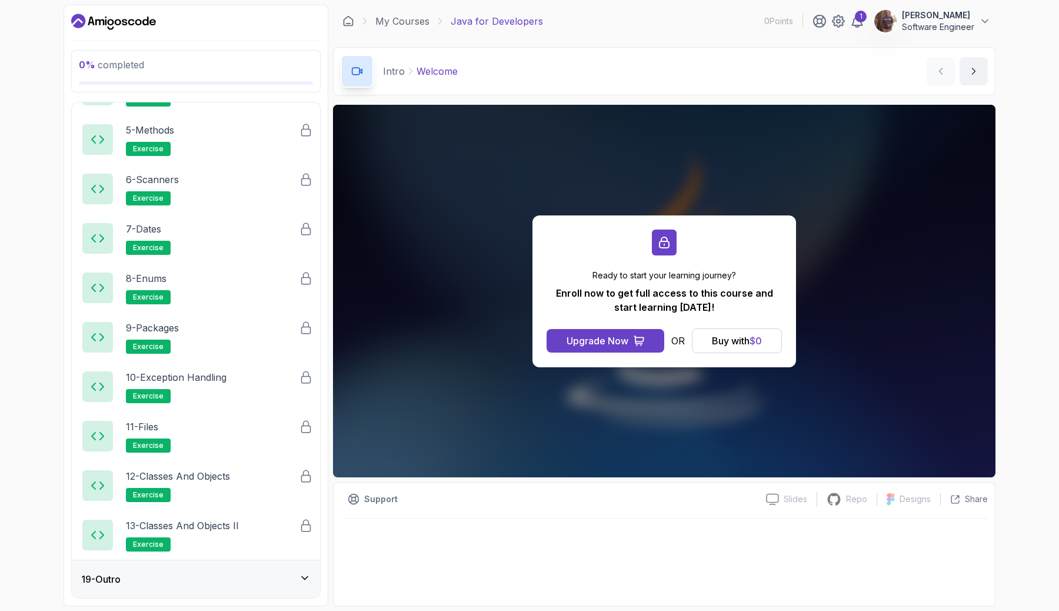
click at [245, 572] on div "19 - Outro" at bounding box center [195, 579] width 229 height 14
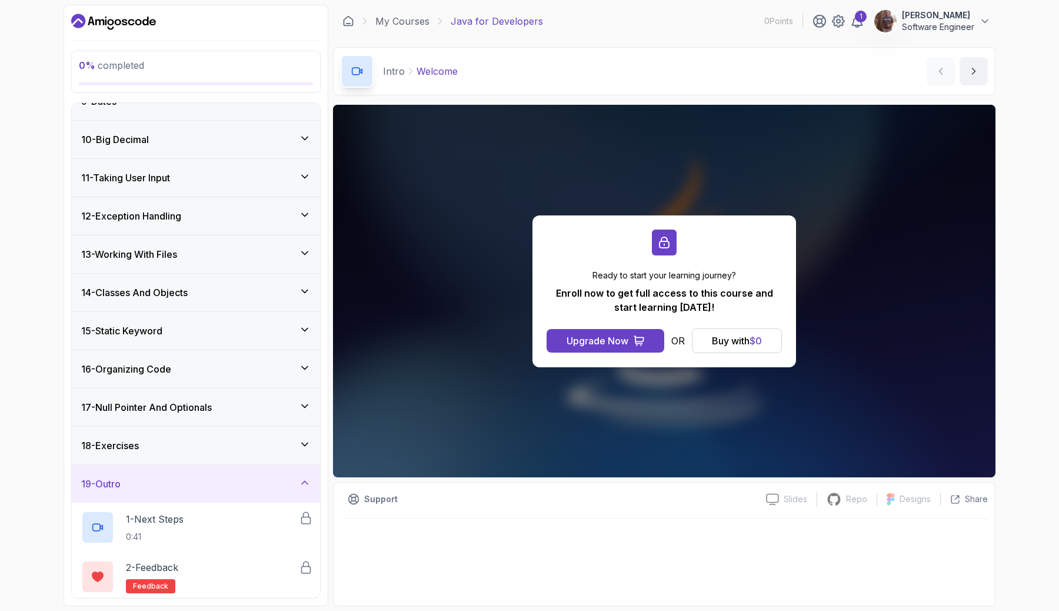
scroll to position [342, 0]
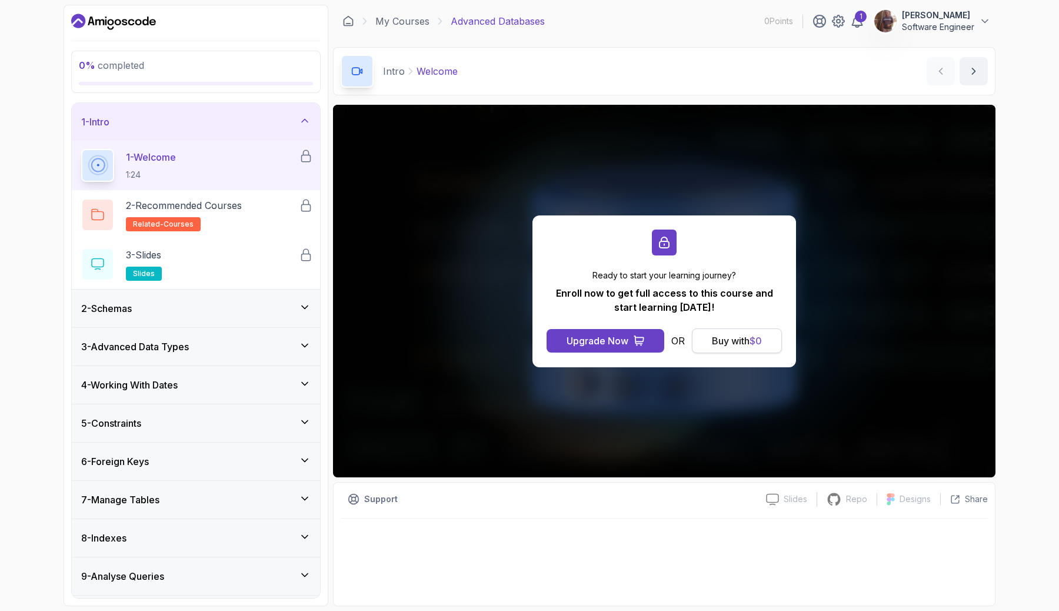
click at [725, 332] on button "Buy with $ 0" at bounding box center [737, 340] width 90 height 25
